Goal: Navigation & Orientation: Find specific page/section

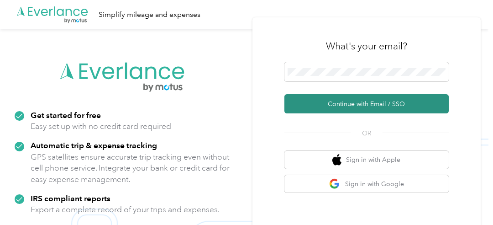
click at [371, 105] on button "Continue with Email / SSO" at bounding box center [366, 103] width 164 height 19
click at [320, 105] on button "Continue with Email / SSO" at bounding box center [366, 103] width 164 height 19
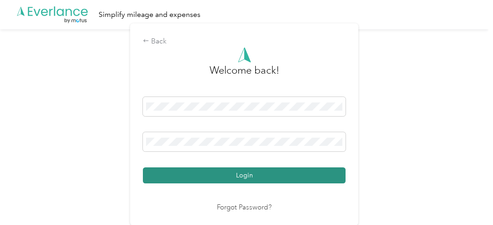
click at [214, 177] on button "Login" at bounding box center [244, 175] width 203 height 16
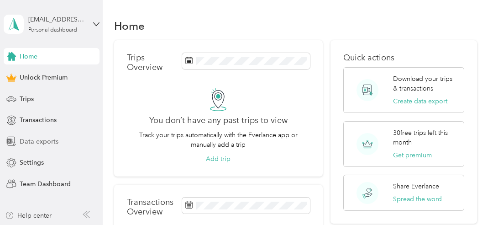
click at [21, 140] on span "Data exports" at bounding box center [39, 141] width 39 height 10
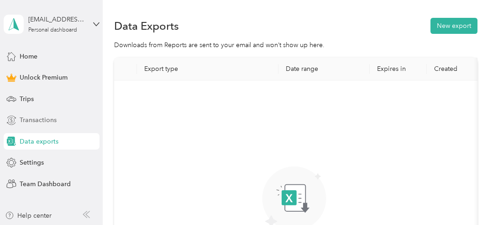
click at [31, 121] on span "Transactions" at bounding box center [38, 120] width 37 height 10
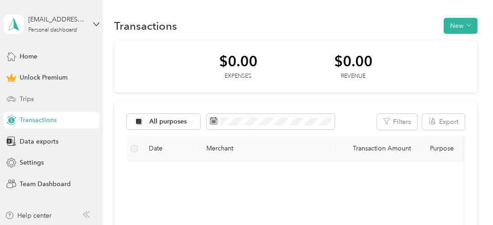
click at [33, 104] on div "Trips" at bounding box center [52, 98] width 96 height 16
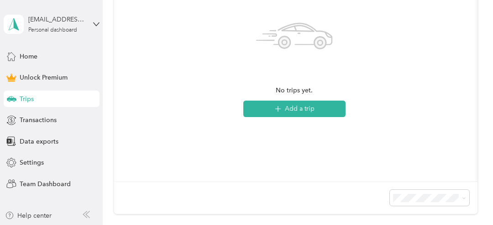
scroll to position [274, 0]
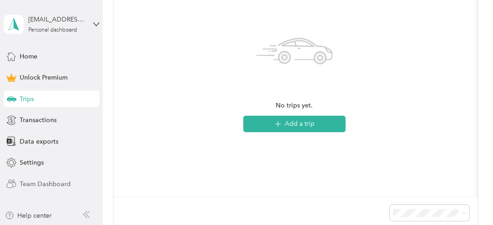
click at [28, 183] on span "Team Dashboard" at bounding box center [45, 184] width 51 height 10
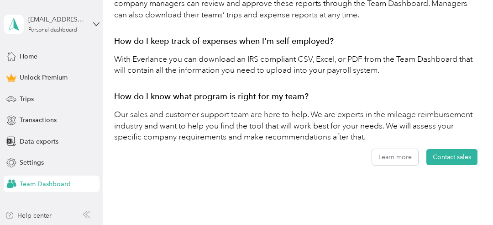
scroll to position [801, 0]
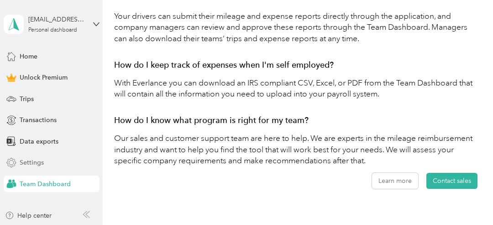
click at [23, 166] on span "Settings" at bounding box center [32, 162] width 24 height 10
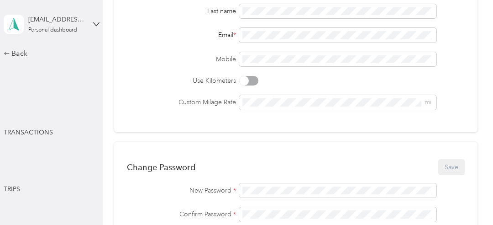
scroll to position [475, 0]
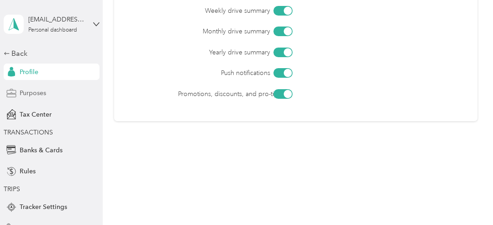
click at [30, 94] on span "Purposes" at bounding box center [33, 93] width 26 height 10
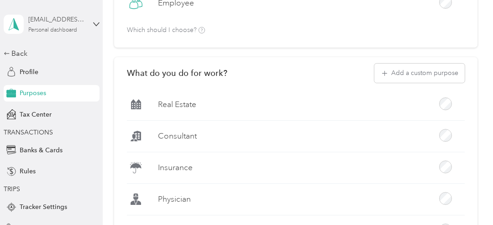
scroll to position [460, 0]
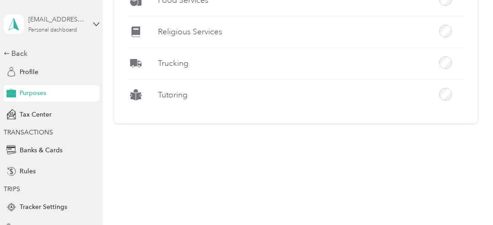
click at [53, 21] on div "khamilton@sundyne.com" at bounding box center [56, 20] width 57 height 10
click at [95, 56] on div "You’re signed in as khamilton@sundyne.com Log out" at bounding box center [96, 63] width 192 height 52
